Goal: Transaction & Acquisition: Obtain resource

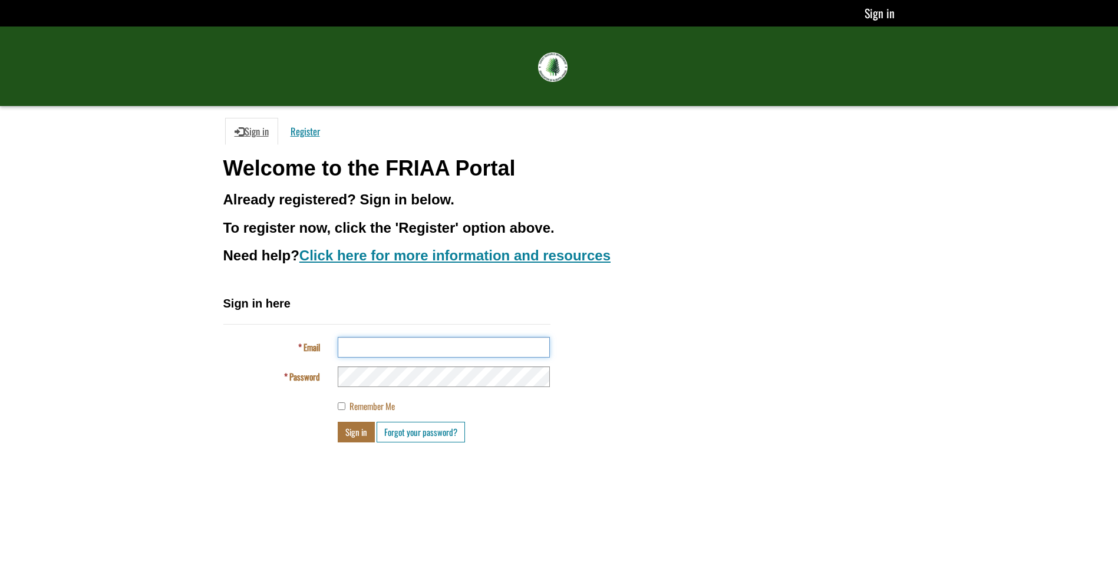
click at [397, 348] on input "Email" at bounding box center [444, 347] width 212 height 21
type input "**********"
click at [298, 401] on div "Remember Me" at bounding box center [387, 404] width 345 height 17
click at [359, 432] on button "Sign in" at bounding box center [356, 432] width 37 height 21
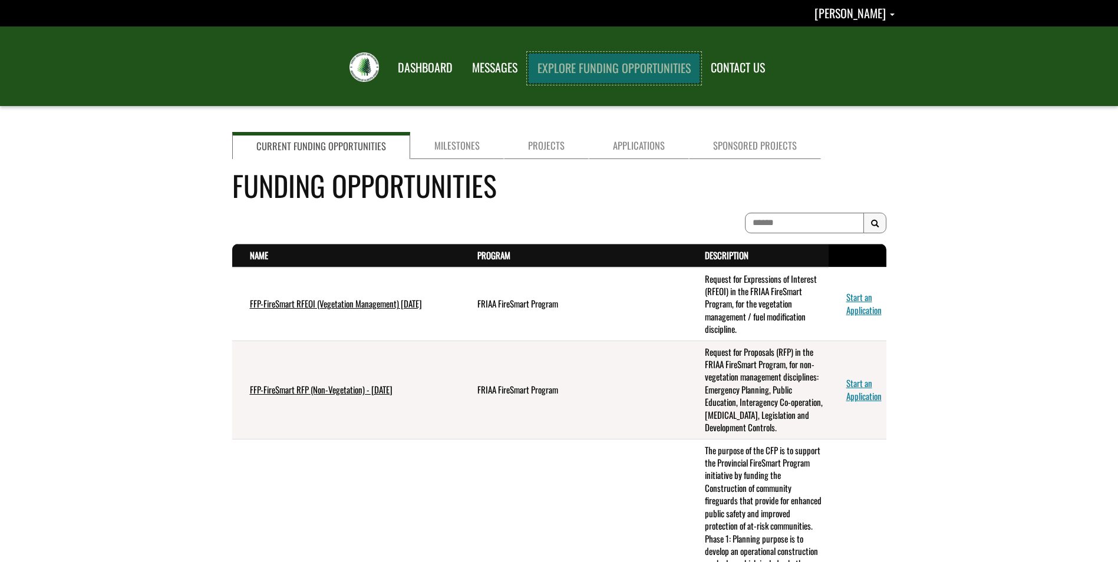
click at [584, 70] on link "EXPLORE FUNDING OPPORTUNITIES" at bounding box center [614, 68] width 172 height 31
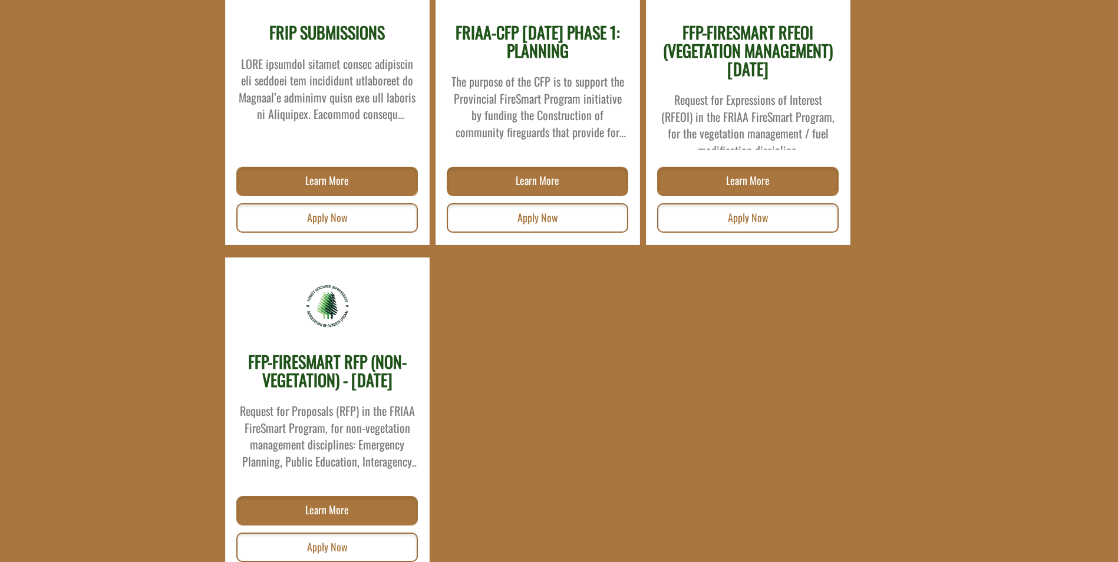
scroll to position [354, 0]
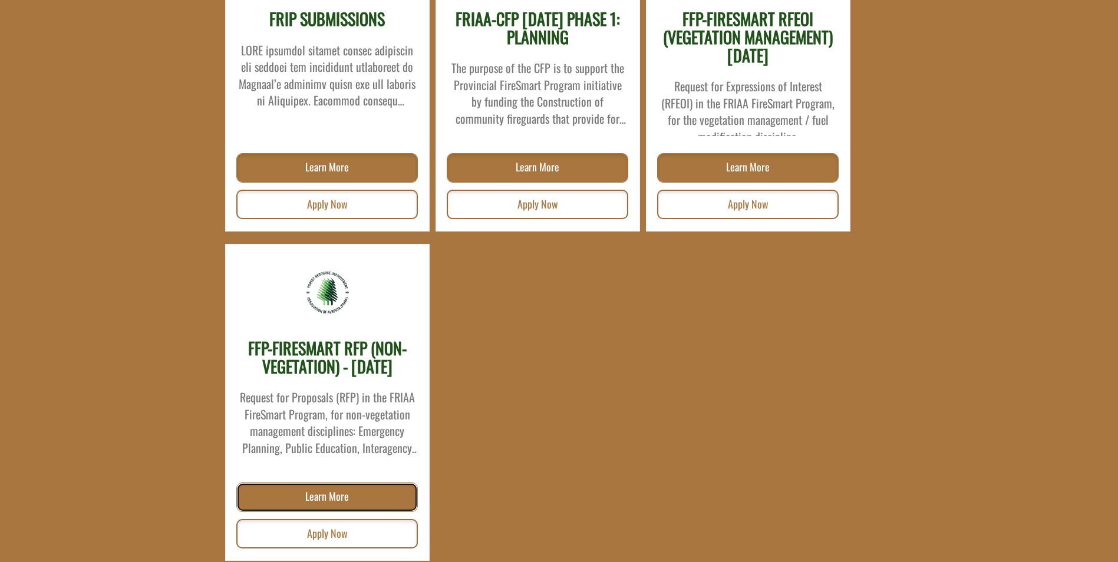
click at [335, 492] on link "Learn More" at bounding box center [327, 497] width 182 height 29
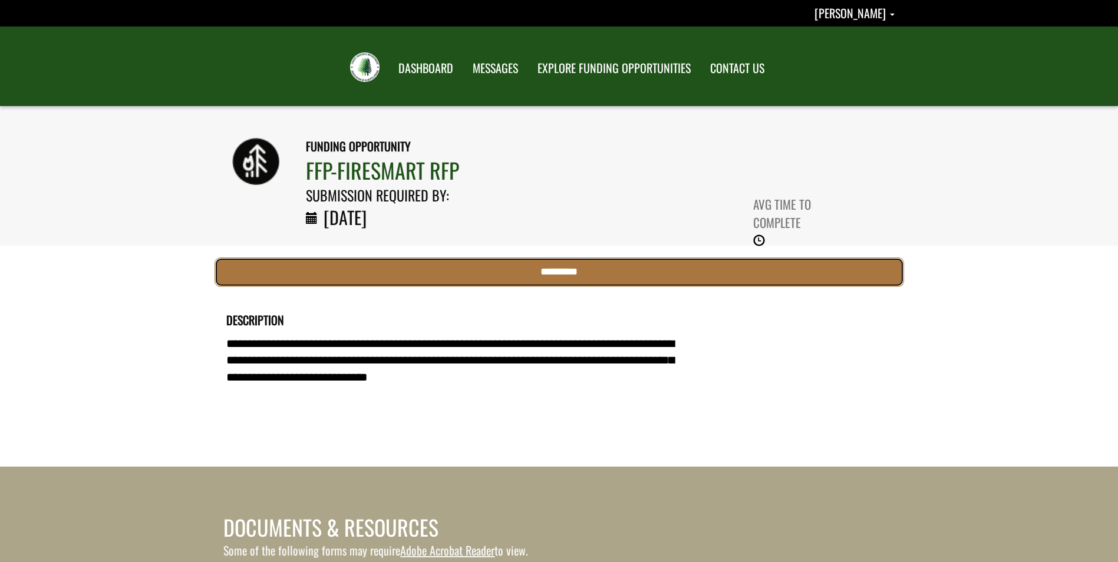
click at [557, 276] on input "*********" at bounding box center [560, 272] width 690 height 29
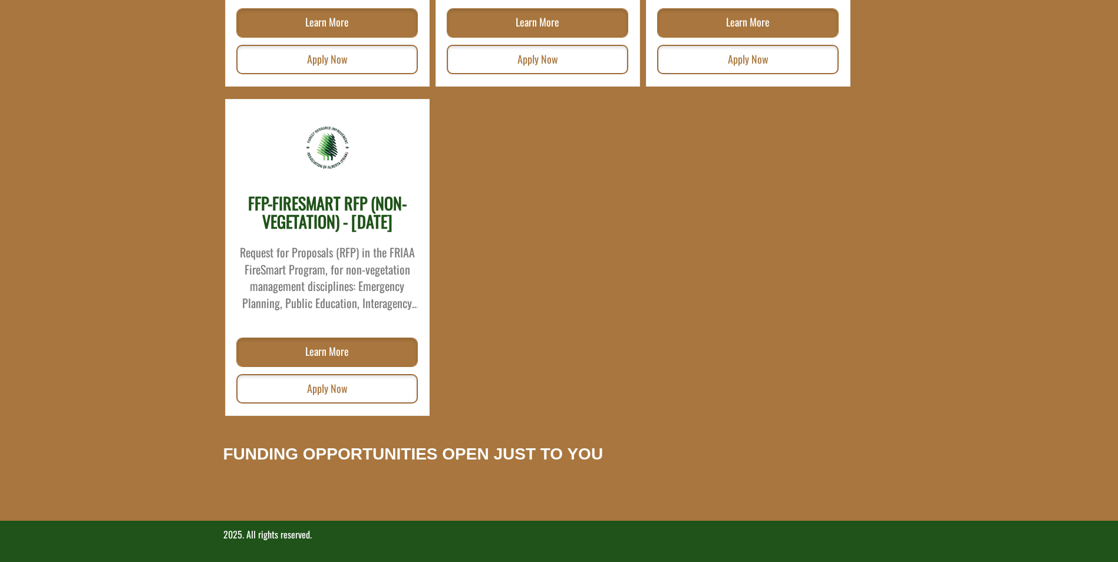
scroll to position [499, 0]
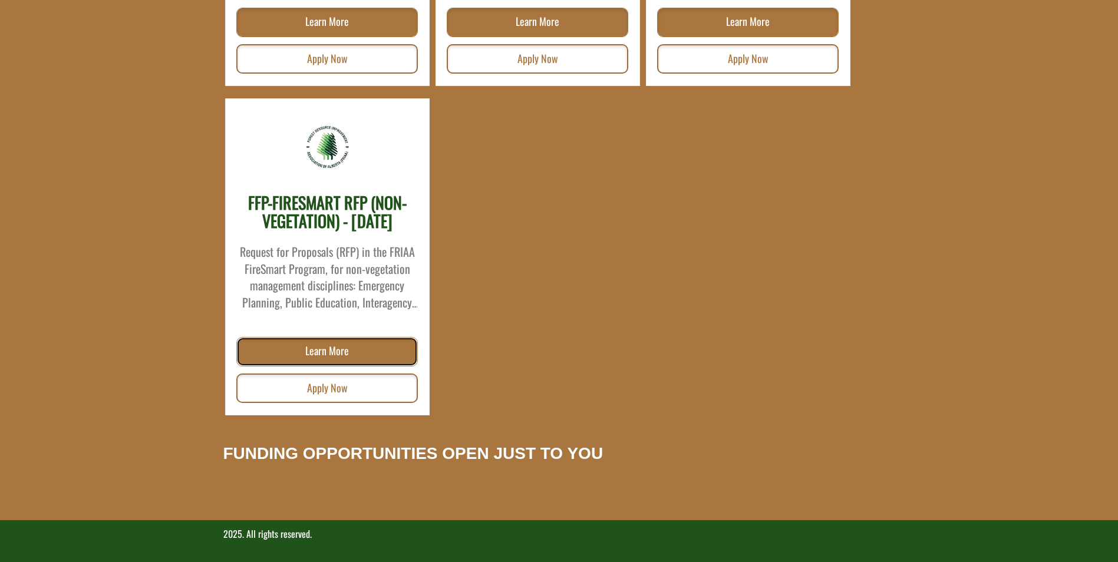
click at [327, 355] on link "Learn More" at bounding box center [327, 351] width 182 height 29
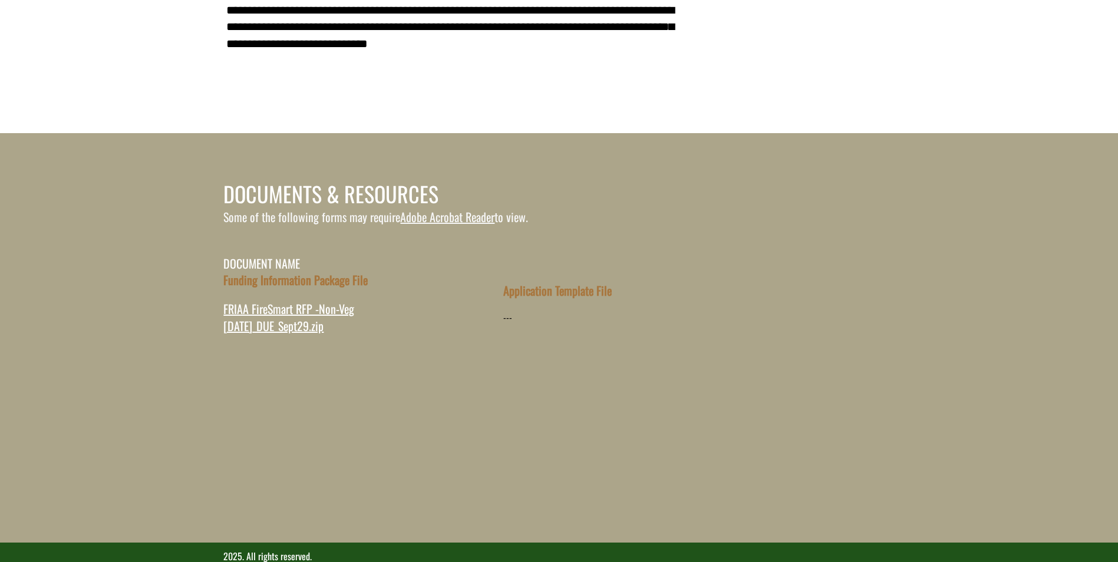
scroll to position [354, 0]
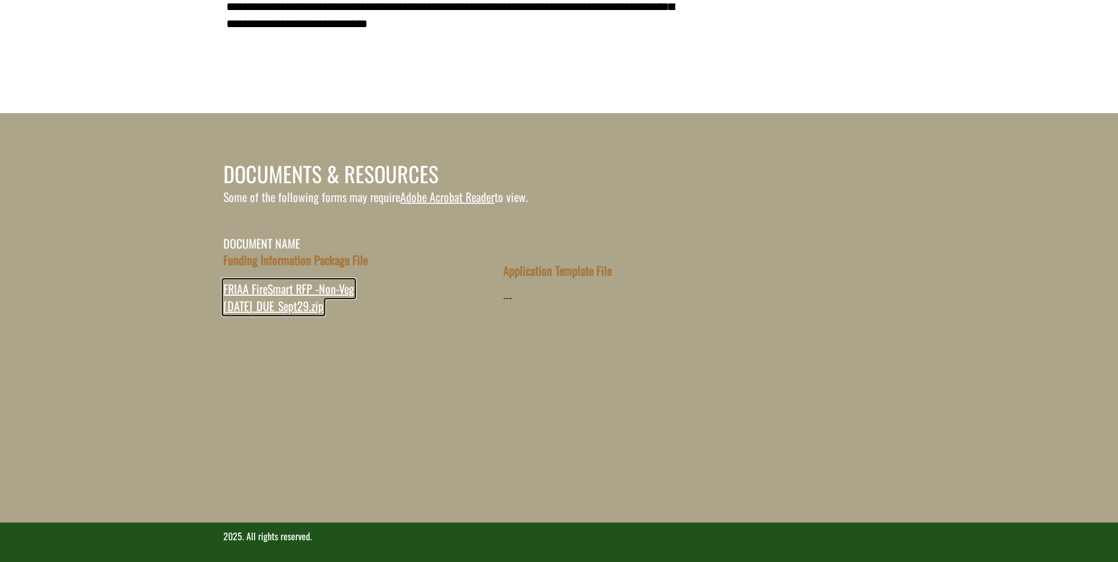
click at [287, 291] on span "FRIAA FireSmart RFP -Non-Veg July 2025_DUE_Sept29.zip" at bounding box center [288, 297] width 131 height 35
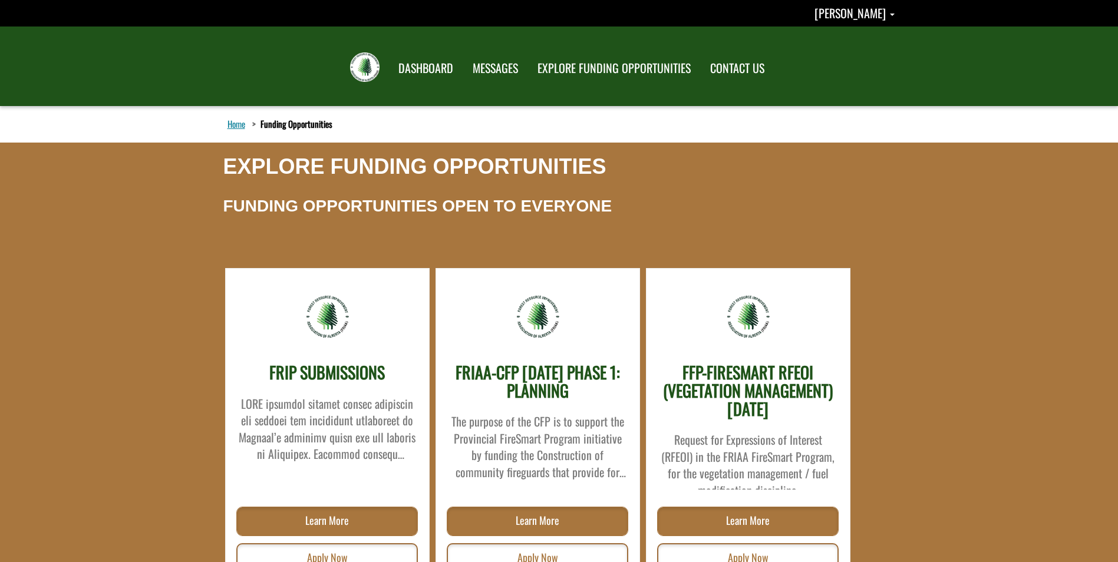
scroll to position [499, 0]
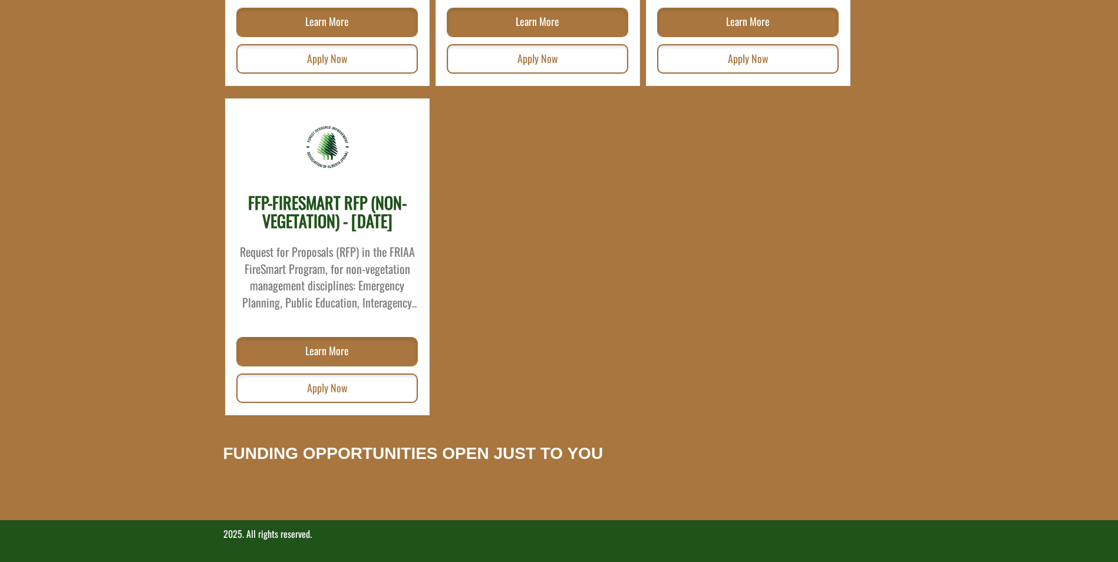
click at [265, 453] on h2 "FUNDING OPPORTUNITIES OPEN JUST TO YOU" at bounding box center [413, 454] width 380 height 18
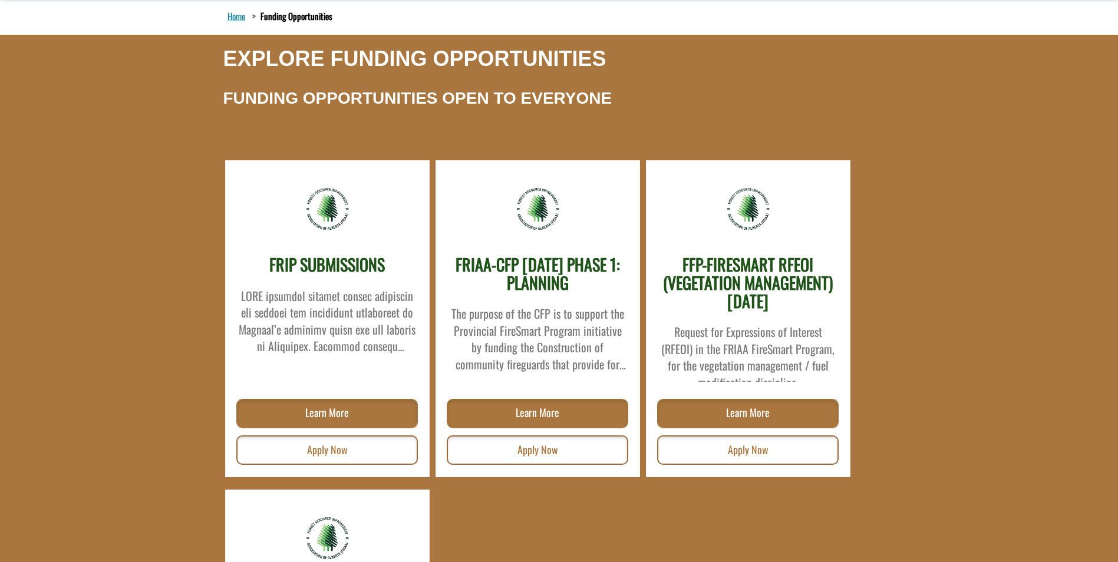
scroll to position [118, 0]
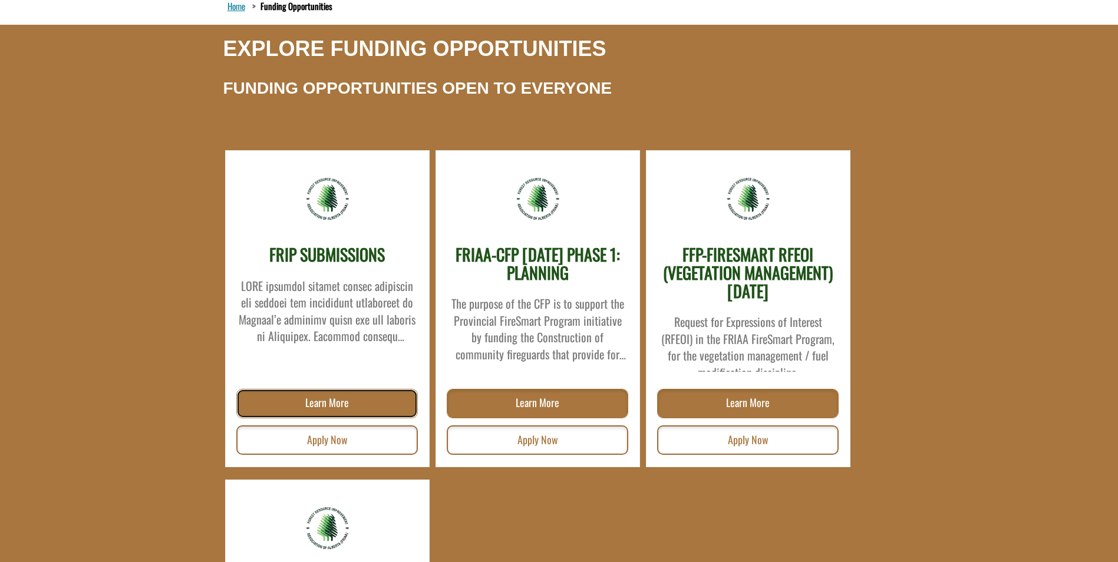
click at [317, 410] on link "Learn More" at bounding box center [327, 403] width 182 height 29
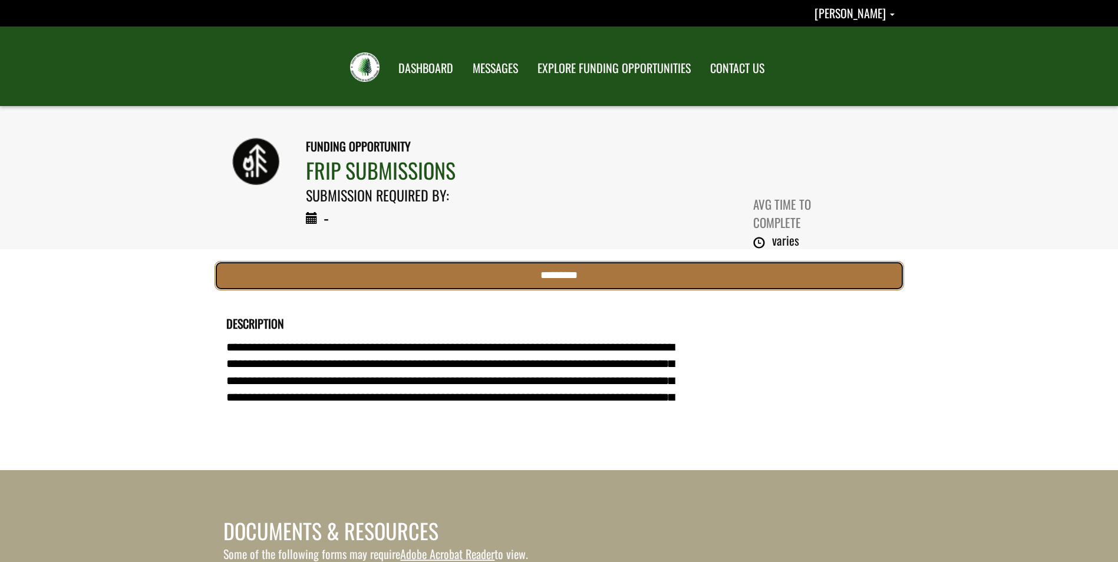
click at [568, 277] on input "*********" at bounding box center [560, 275] width 690 height 29
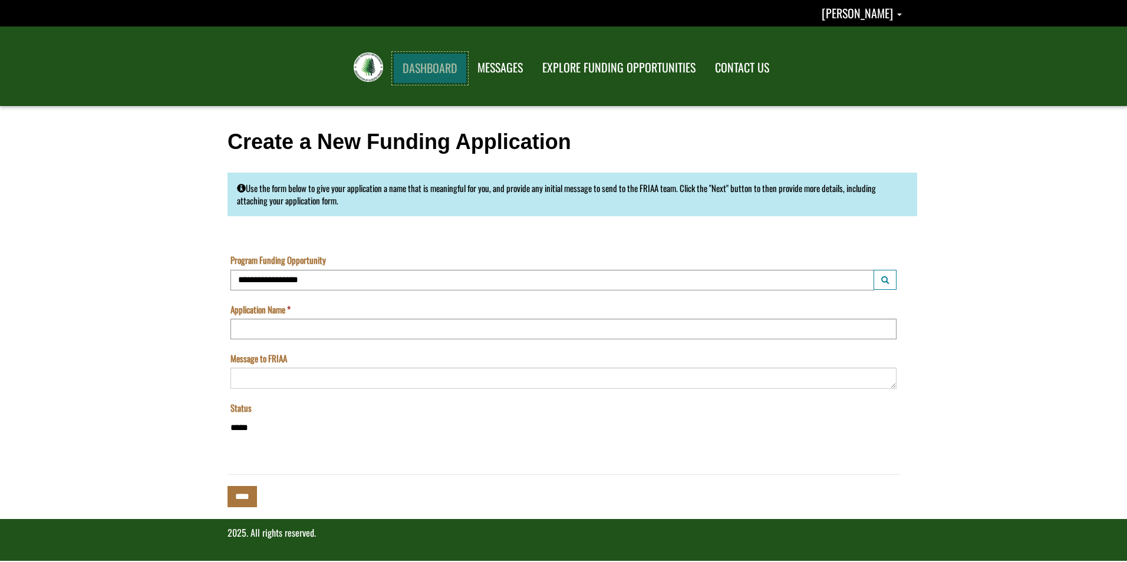
click at [450, 72] on link "DASHBOARD" at bounding box center [430, 68] width 74 height 31
